Goal: Book appointment/travel/reservation

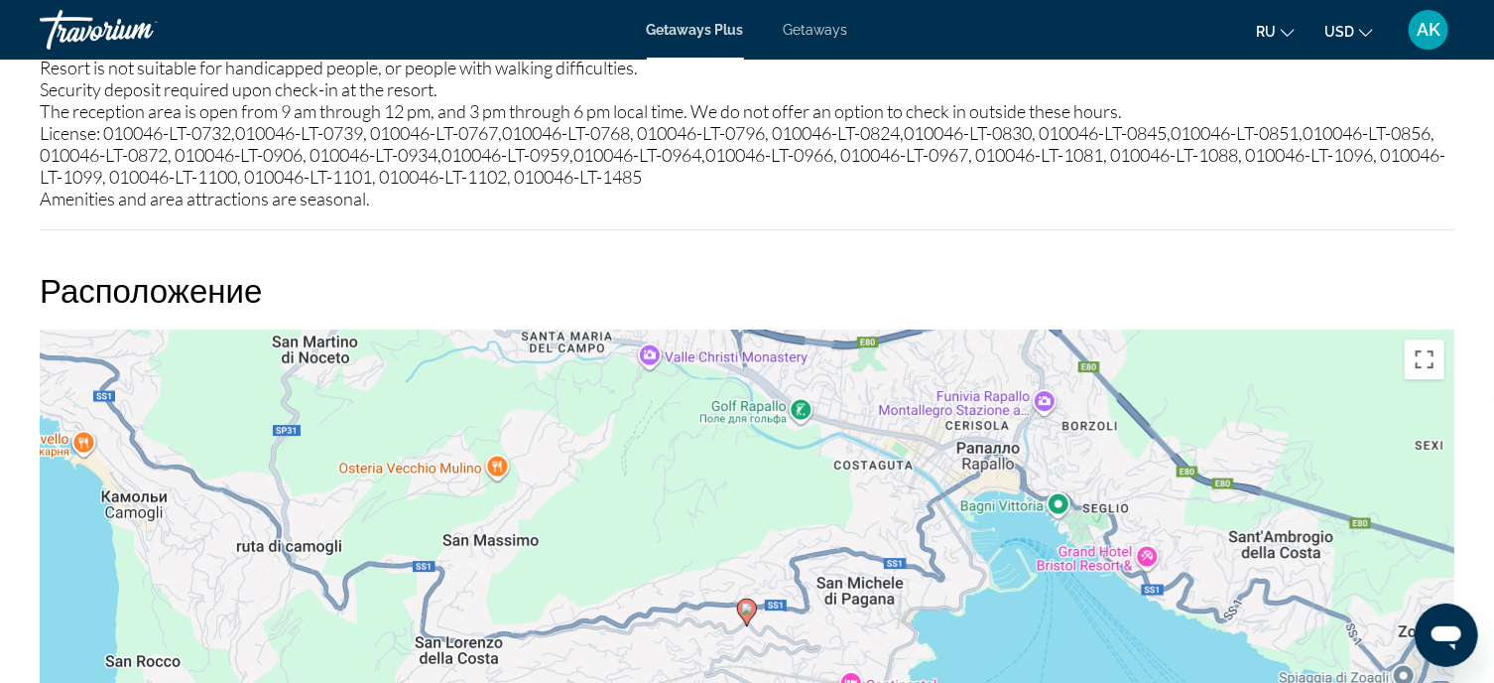
click at [818, 31] on span "Getaways" at bounding box center [816, 30] width 64 height 16
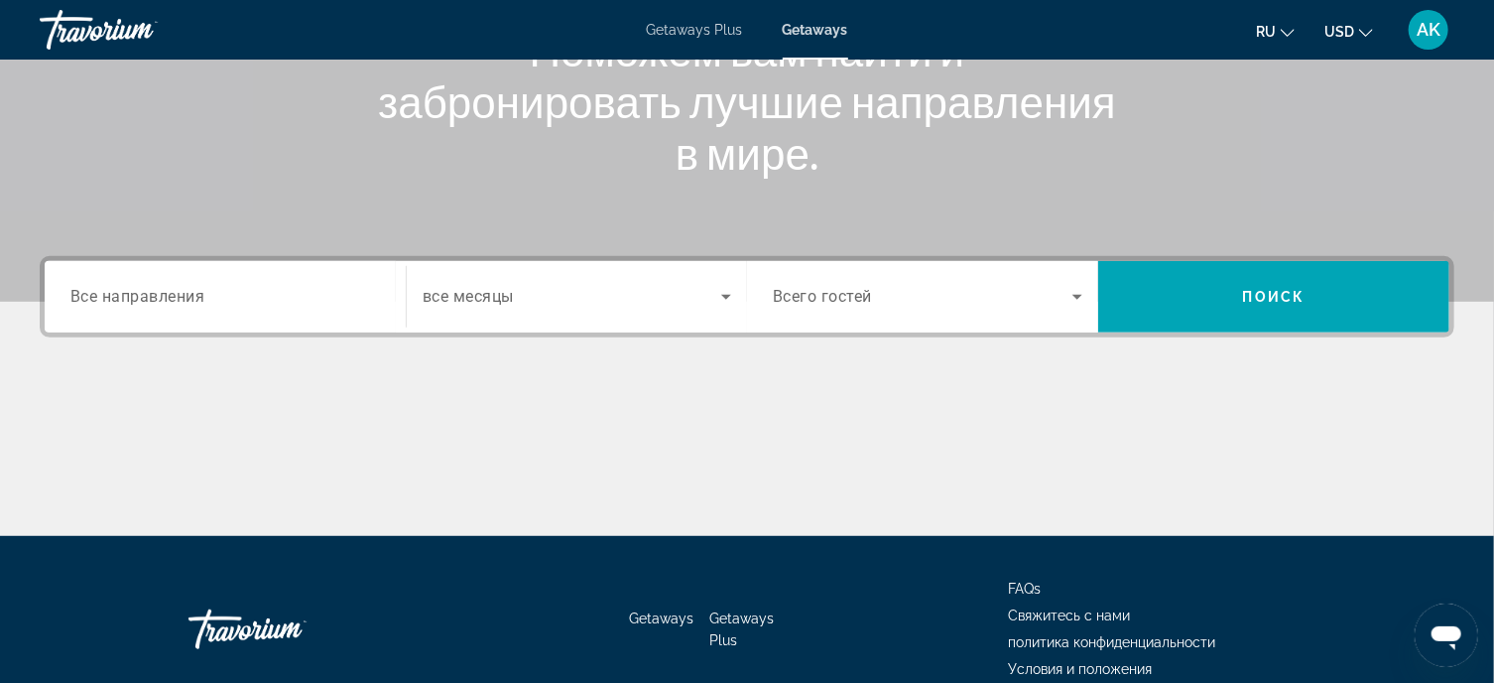
scroll to position [298, 0]
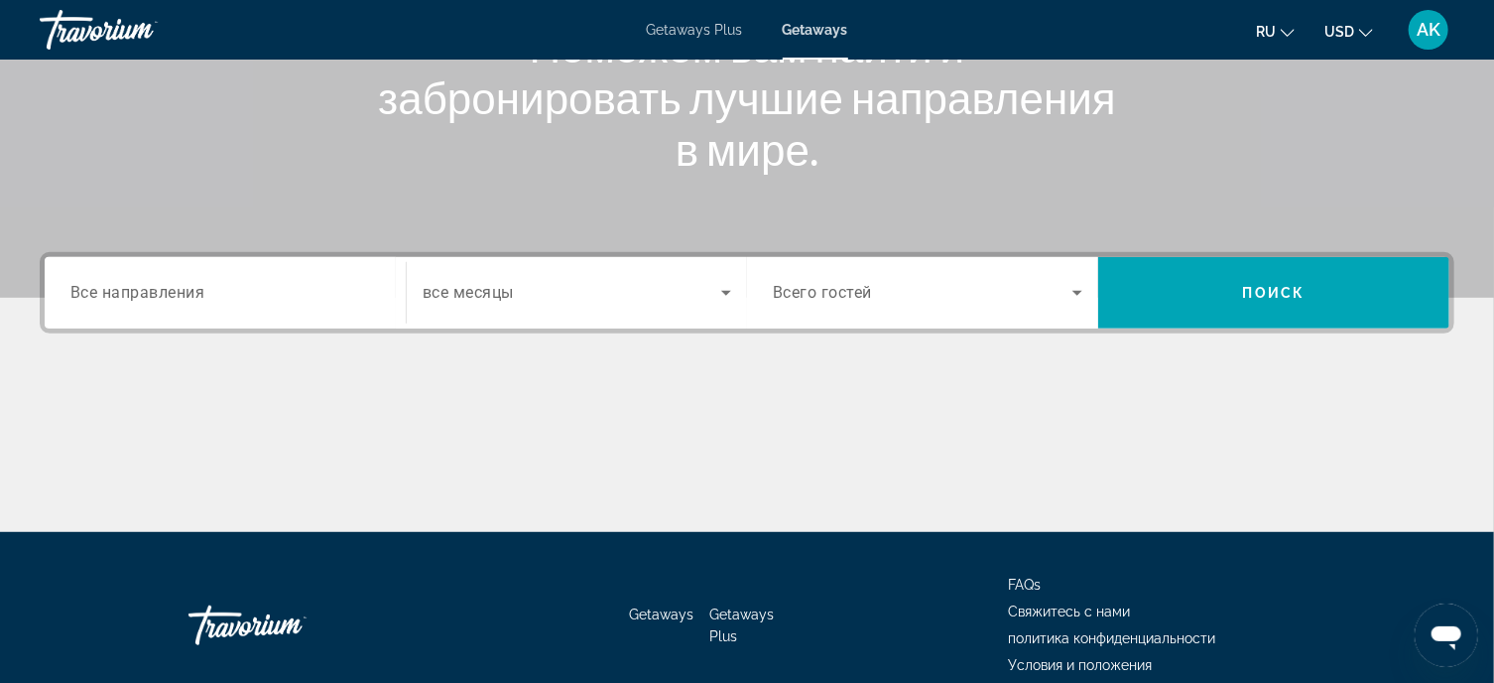
click at [157, 294] on span "Все направления" at bounding box center [137, 292] width 135 height 19
click at [157, 294] on input "Destination Все направления" at bounding box center [225, 294] width 310 height 24
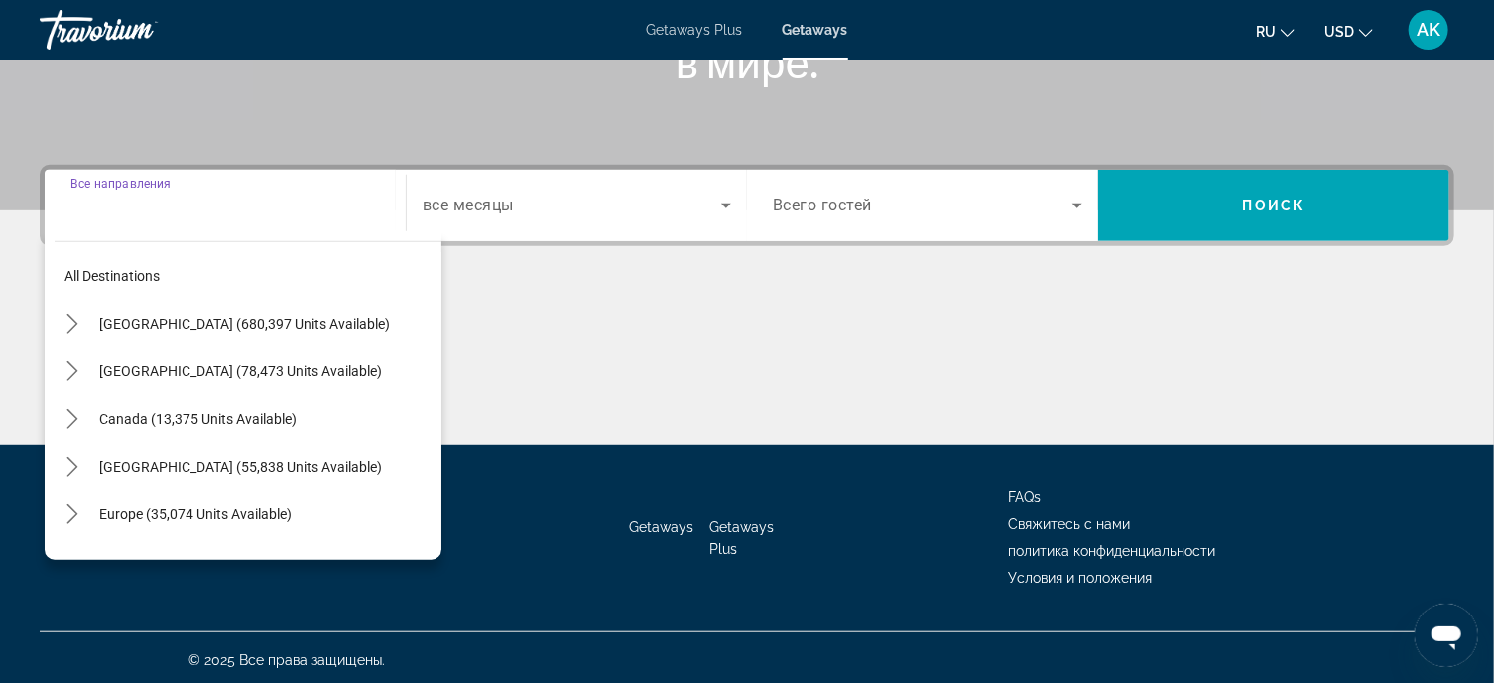
scroll to position [389, 0]
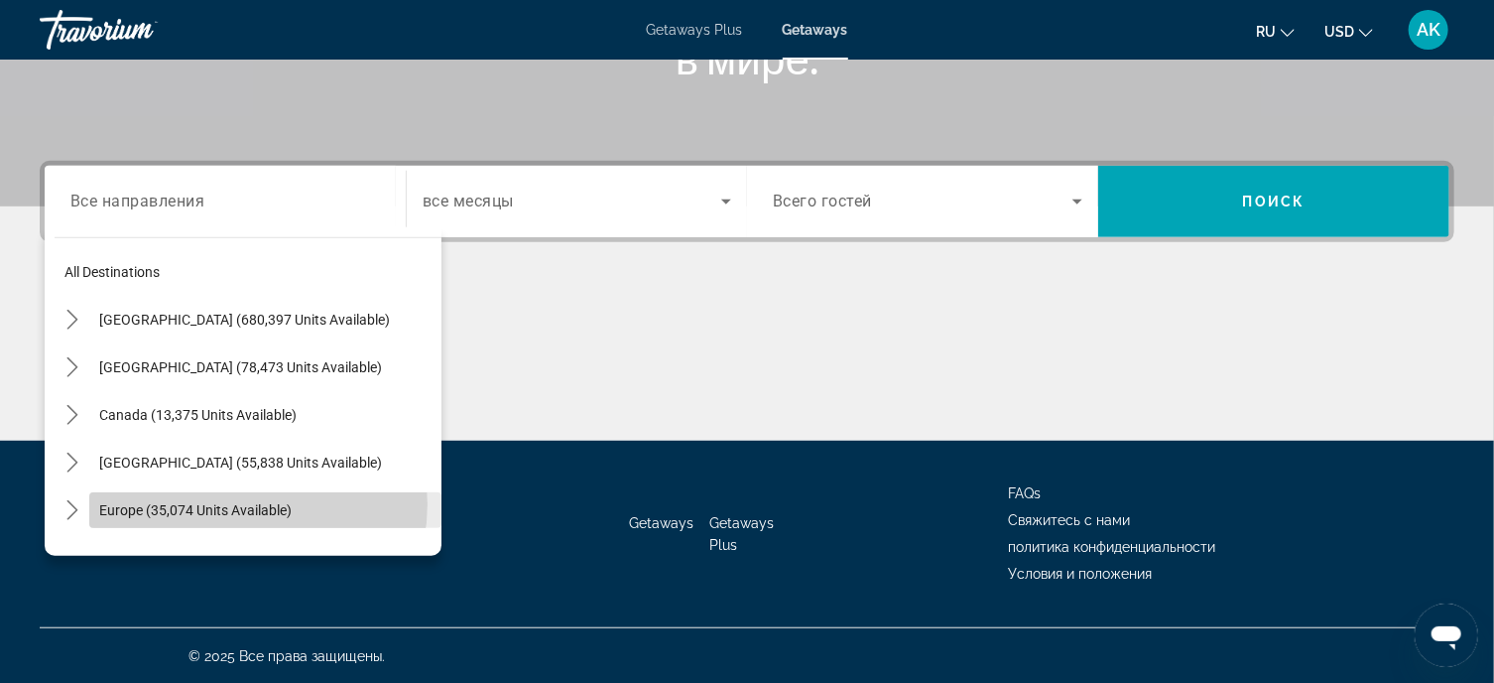
click at [244, 503] on span "Europe (35,074 units available)" at bounding box center [195, 510] width 192 height 16
type input "**********"
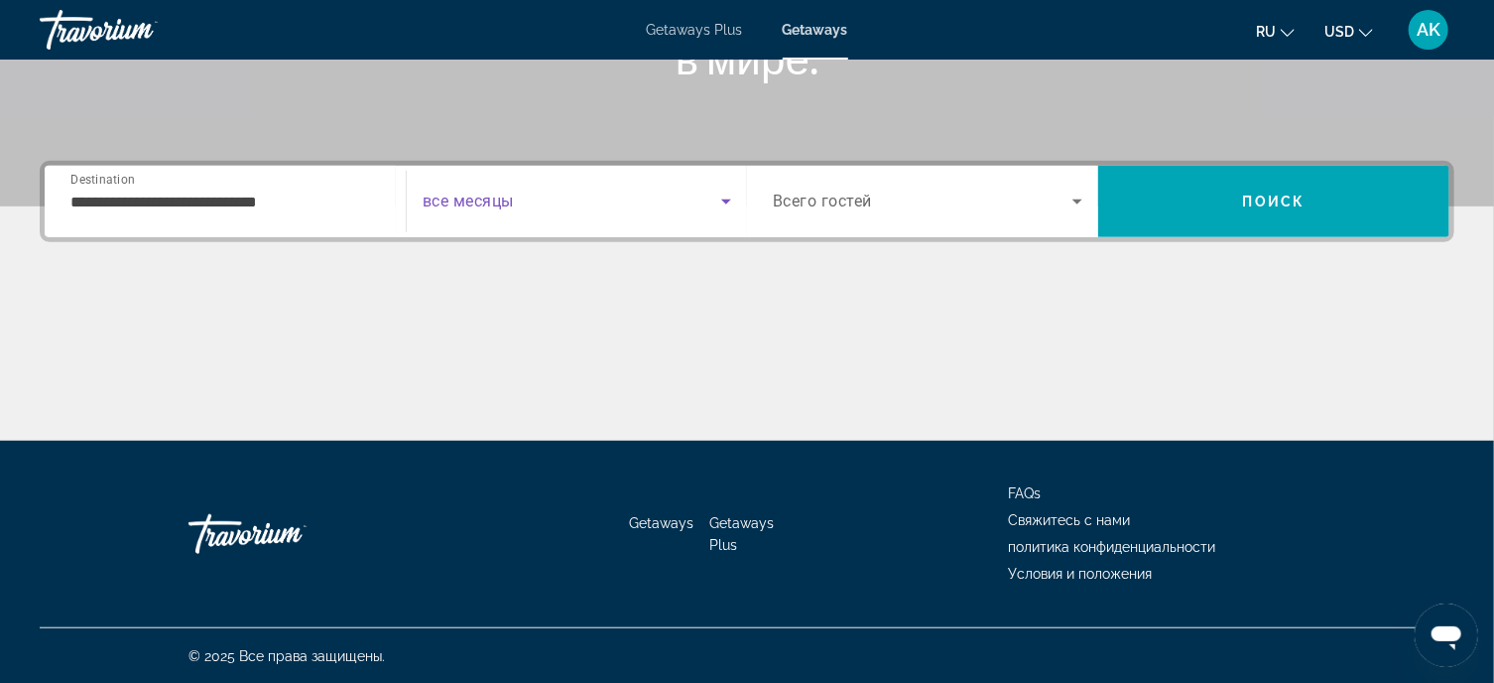
click at [727, 197] on icon "Search widget" at bounding box center [726, 201] width 24 height 24
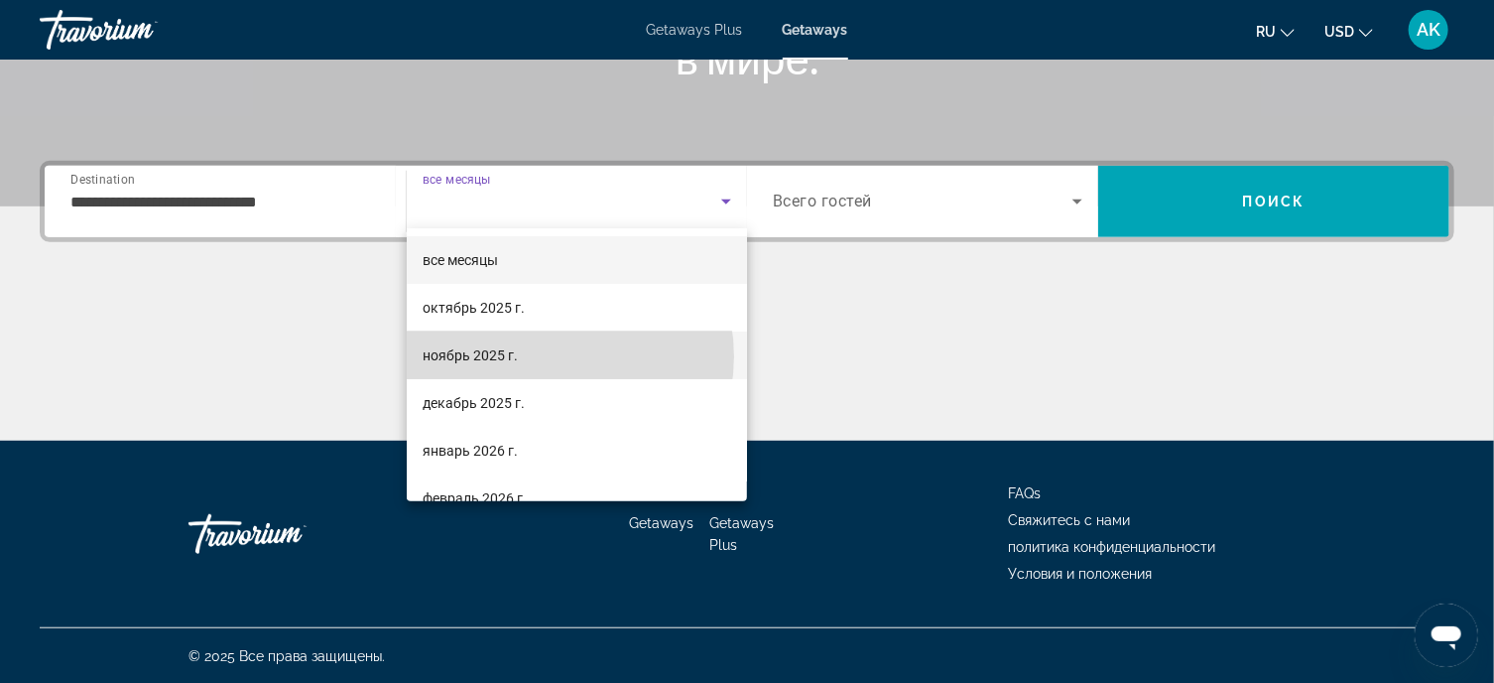
click at [553, 356] on mat-option "ноябрь 2025 г." at bounding box center [577, 355] width 340 height 48
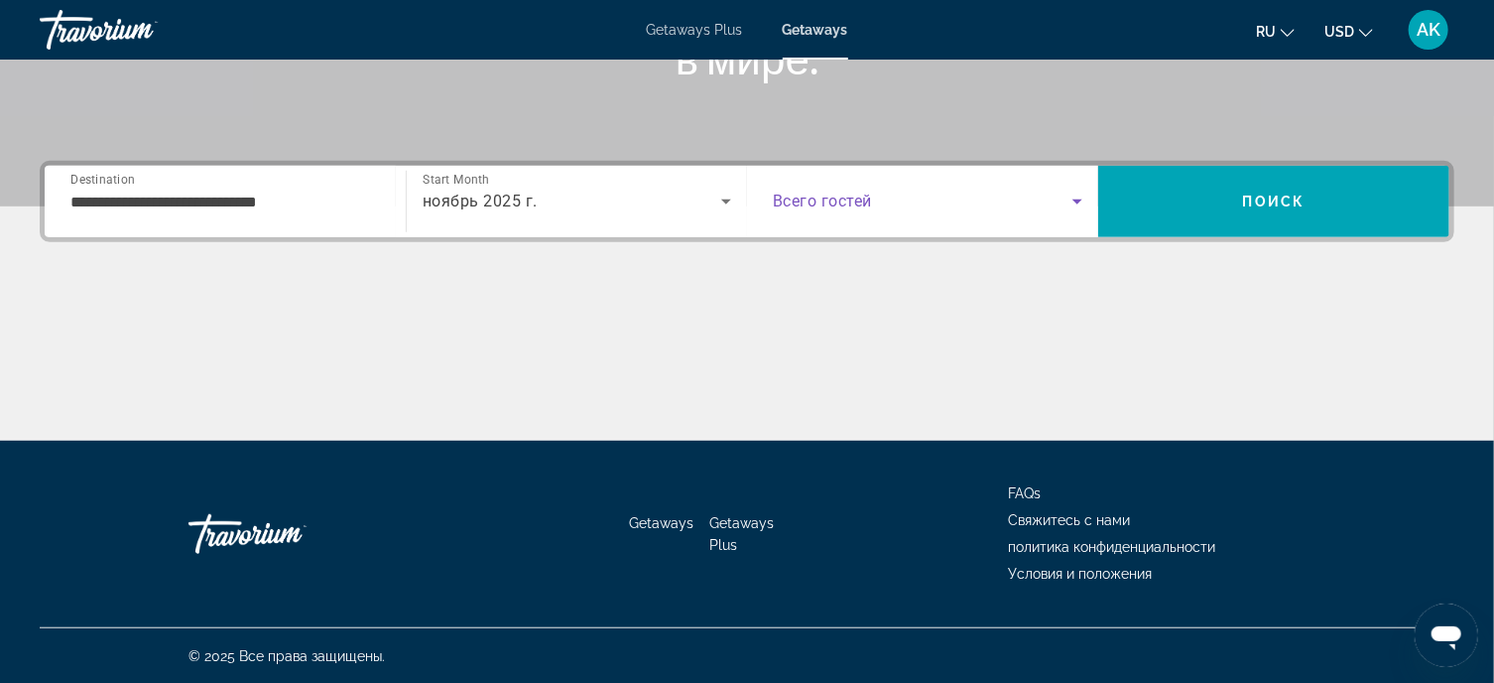
click at [1079, 197] on icon "Search widget" at bounding box center [1078, 201] width 24 height 24
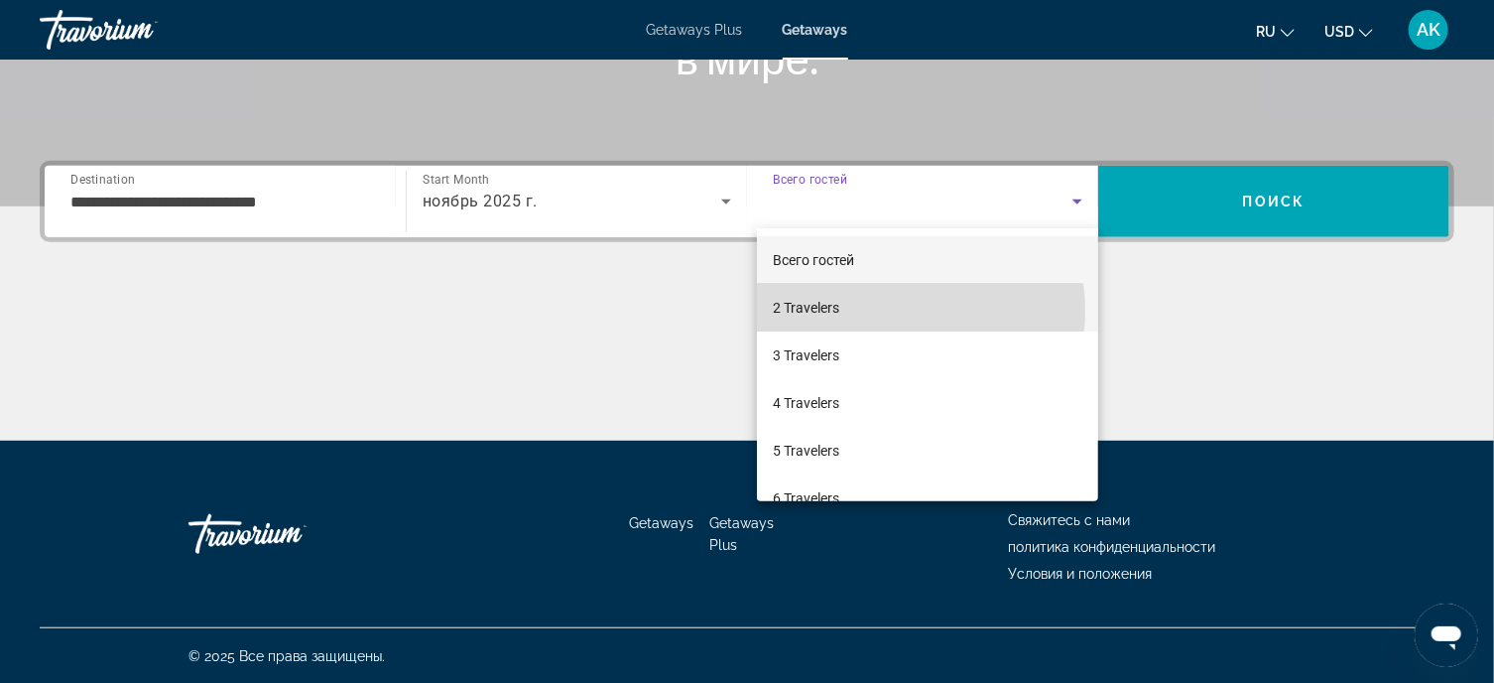
click at [879, 311] on mat-option "2 Travelers" at bounding box center [927, 308] width 341 height 48
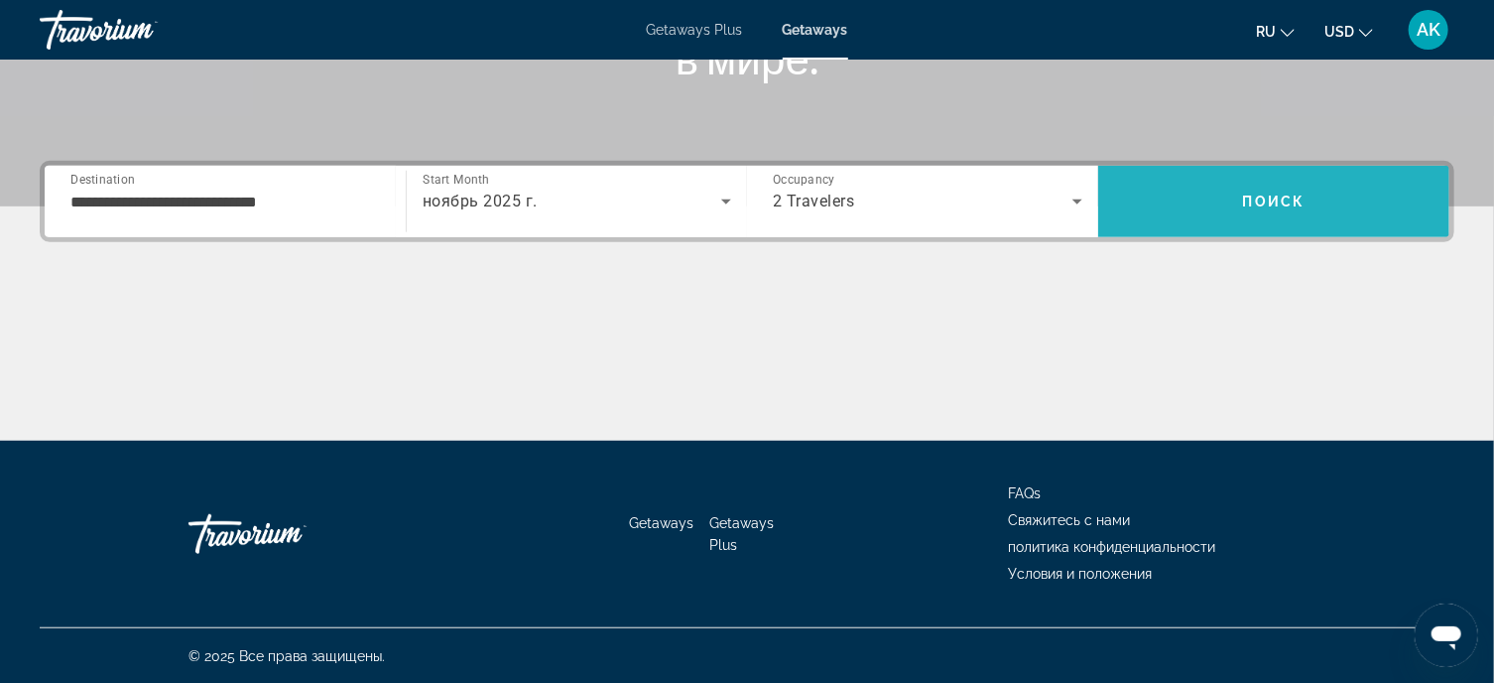
click at [1222, 205] on span "Search" at bounding box center [1273, 202] width 351 height 48
